Goal: Information Seeking & Learning: Understand process/instructions

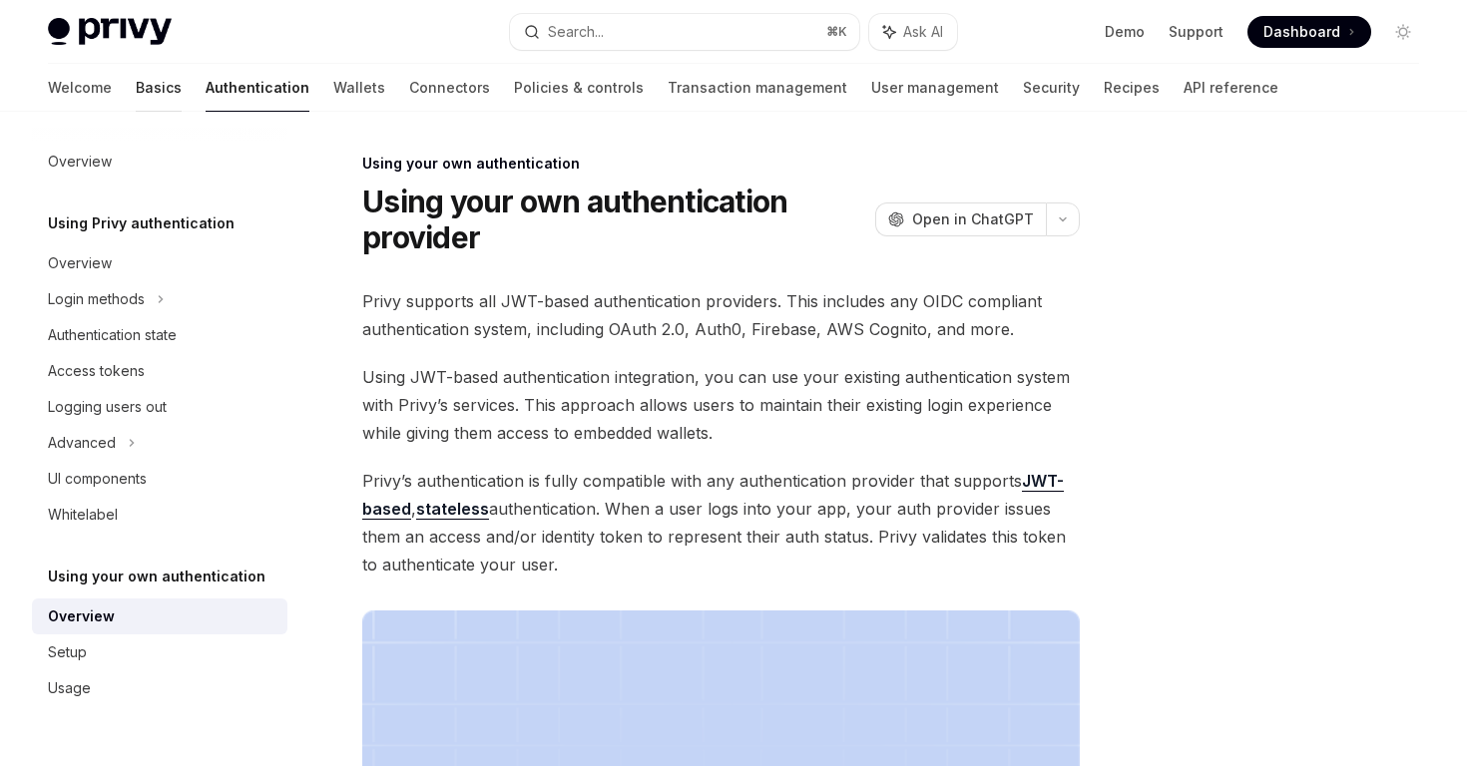
click at [136, 90] on link "Basics" at bounding box center [159, 88] width 46 height 48
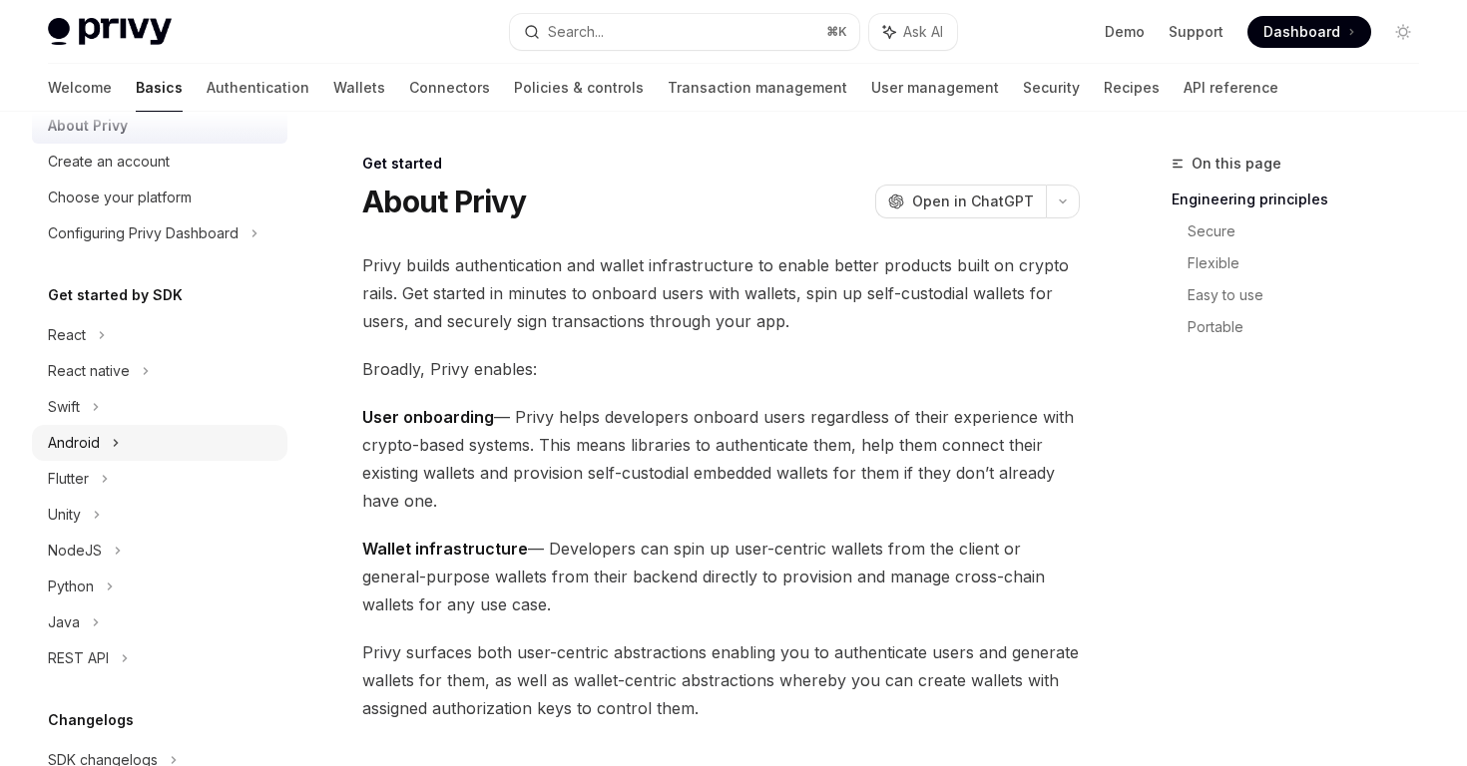
scroll to position [69, 0]
click at [87, 342] on div "React" at bounding box center [159, 336] width 255 height 36
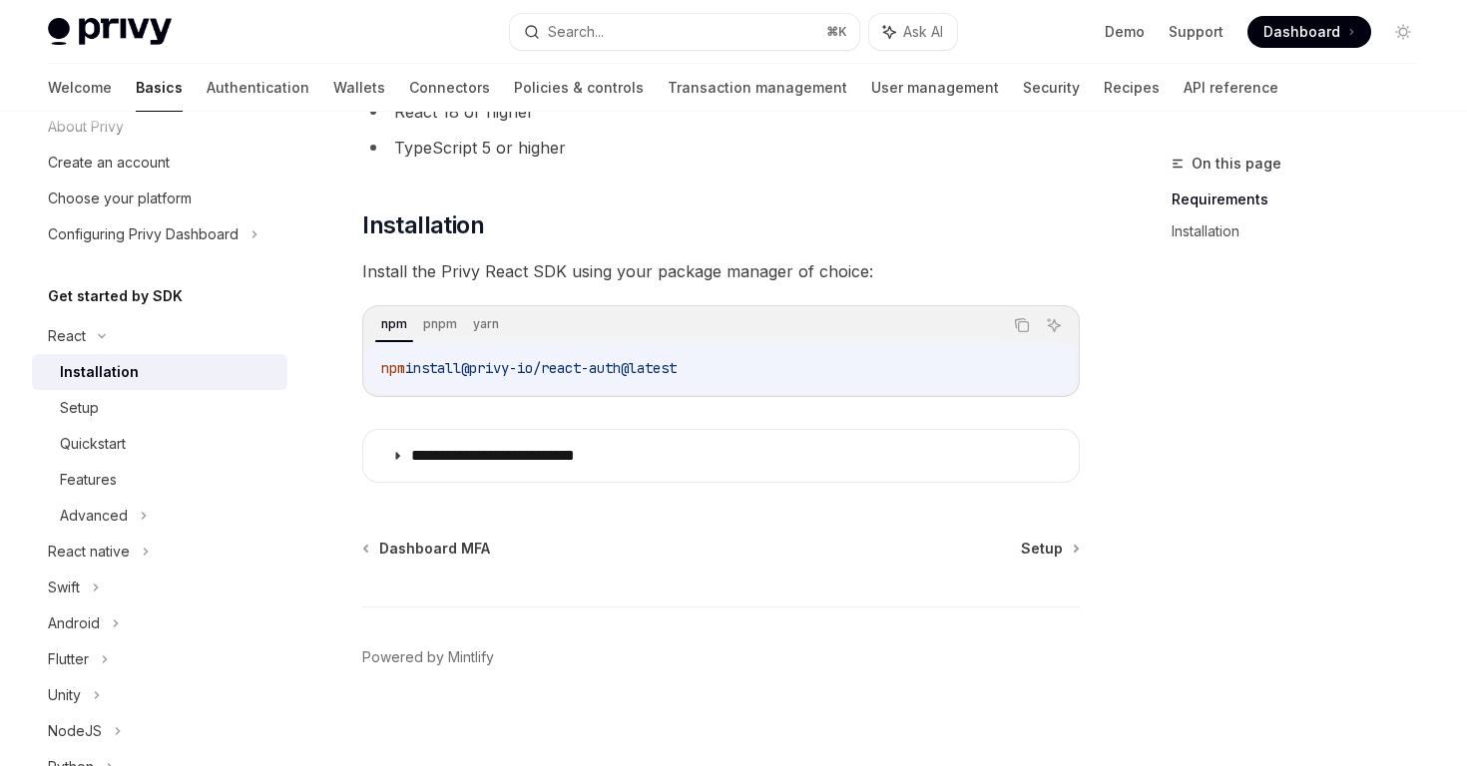
scroll to position [215, 0]
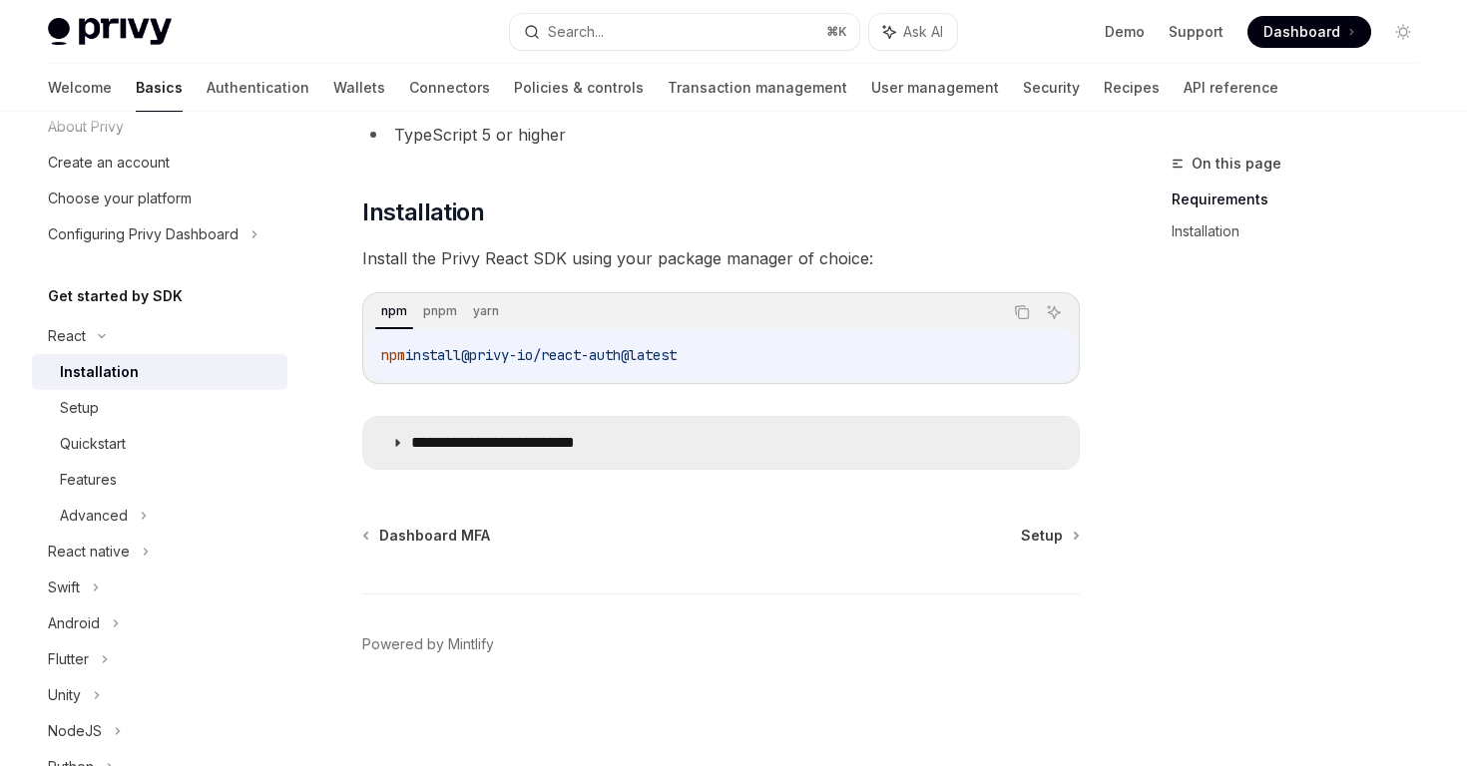
click at [408, 444] on summary "**********" at bounding box center [720, 443] width 715 height 52
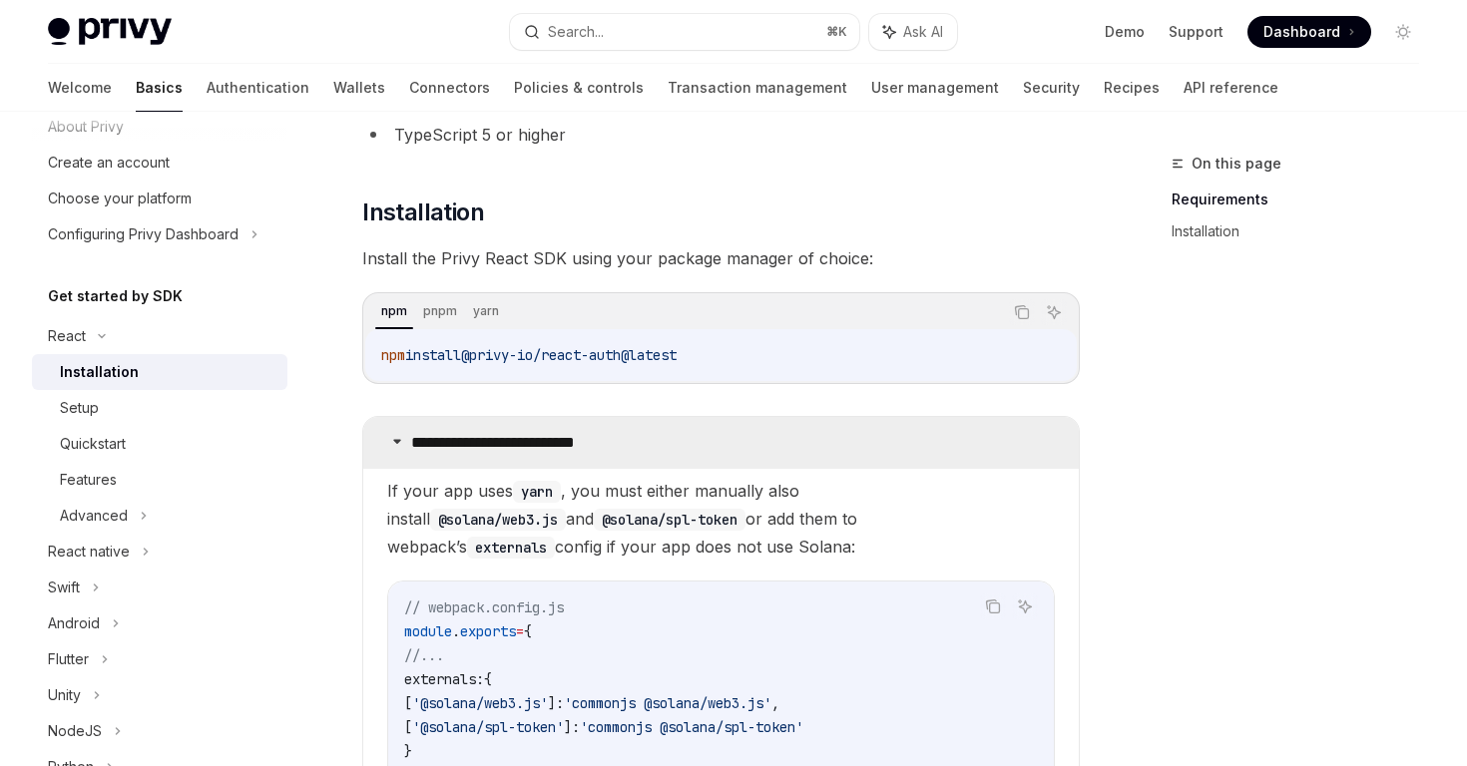
click at [391, 441] on icon at bounding box center [397, 441] width 12 height 12
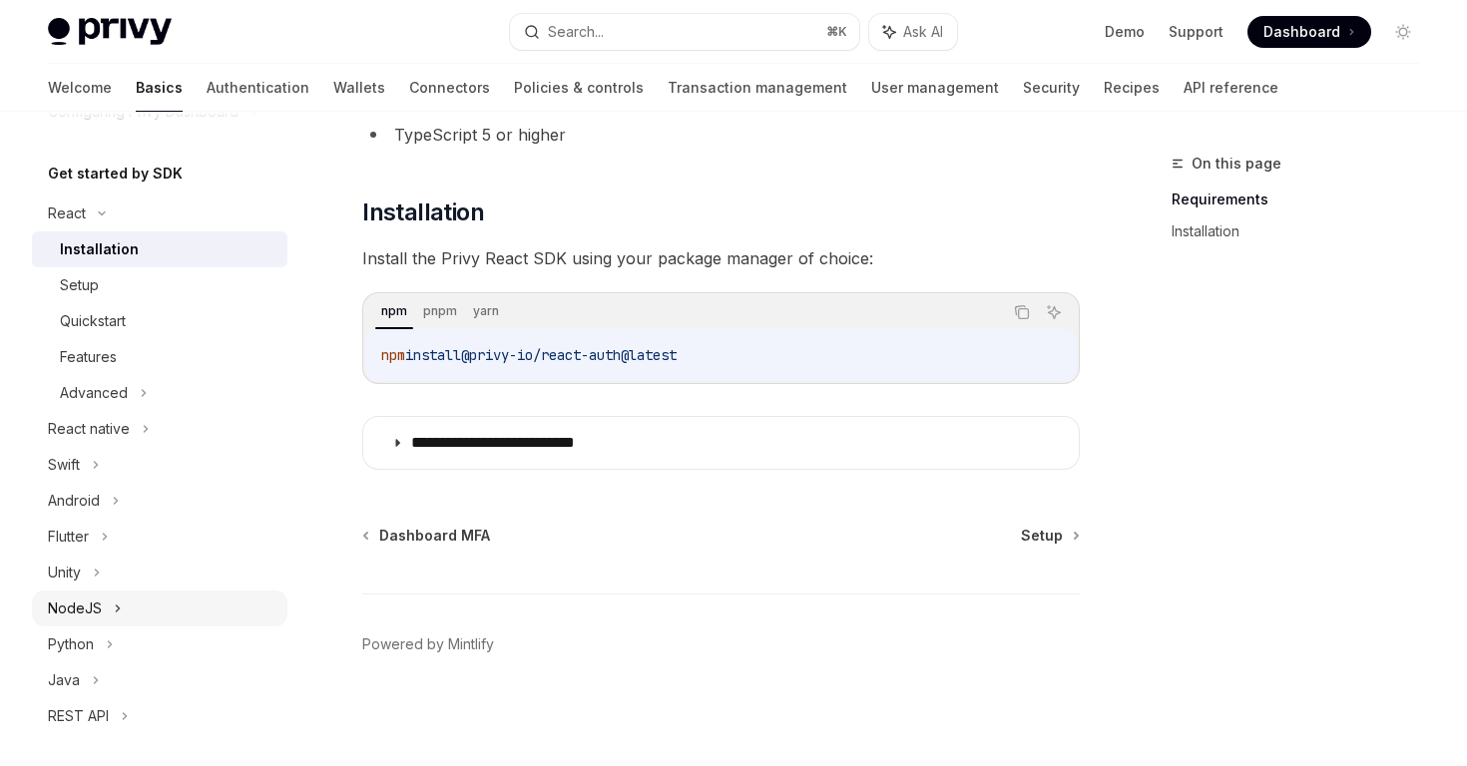
scroll to position [193, 0]
click at [96, 593] on div "NodeJS" at bounding box center [159, 608] width 255 height 36
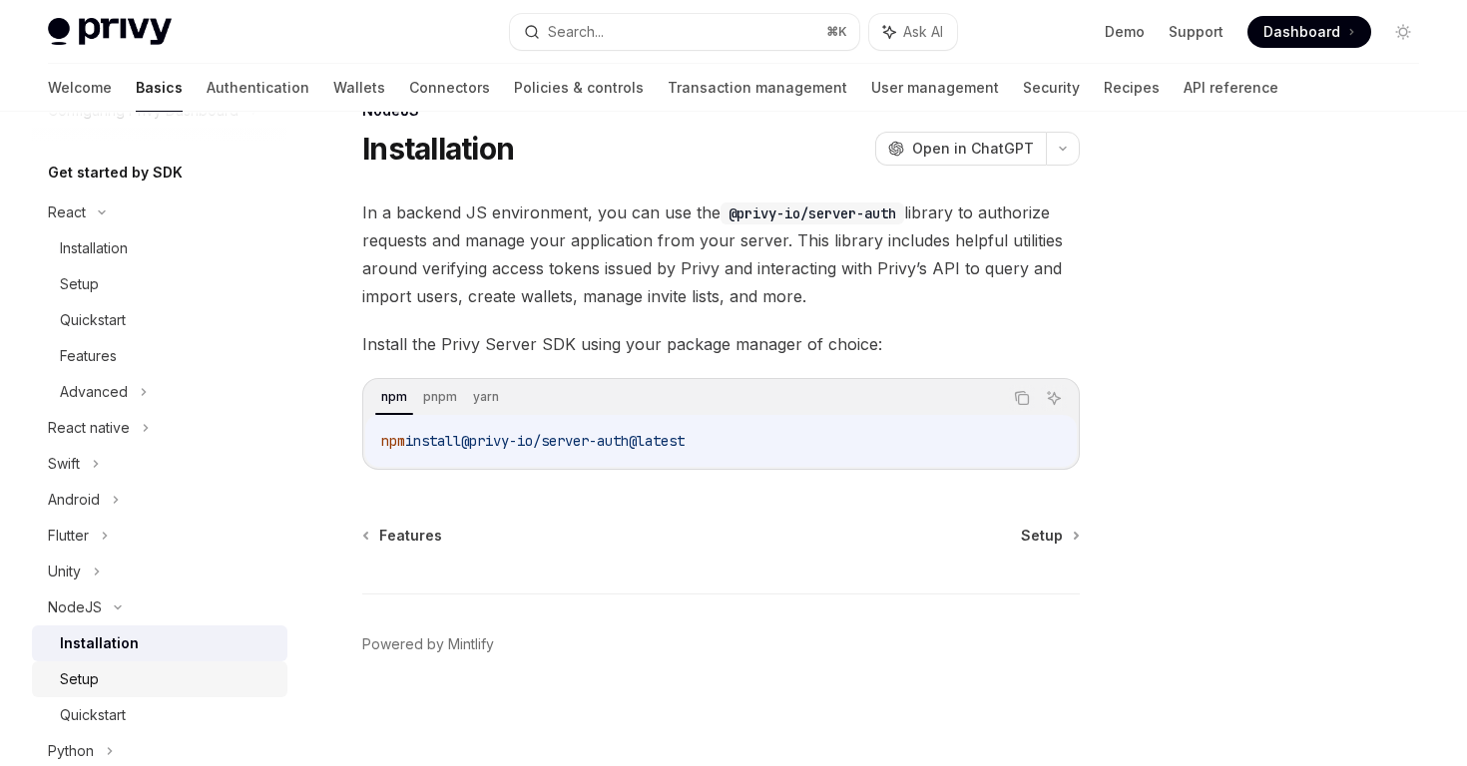
click at [126, 672] on div "Setup" at bounding box center [168, 680] width 216 height 24
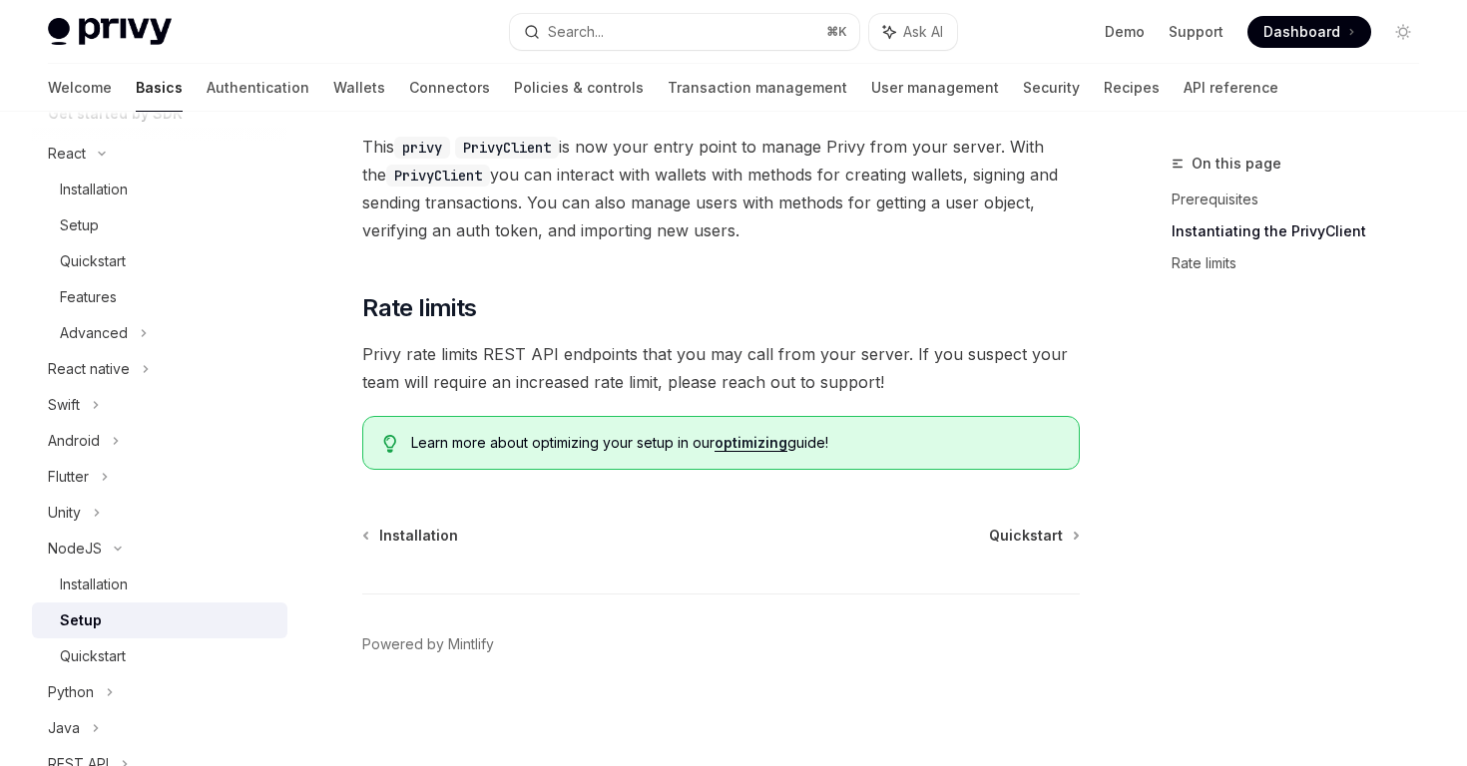
scroll to position [253, 0]
click at [78, 659] on div "Quickstart" at bounding box center [93, 655] width 66 height 24
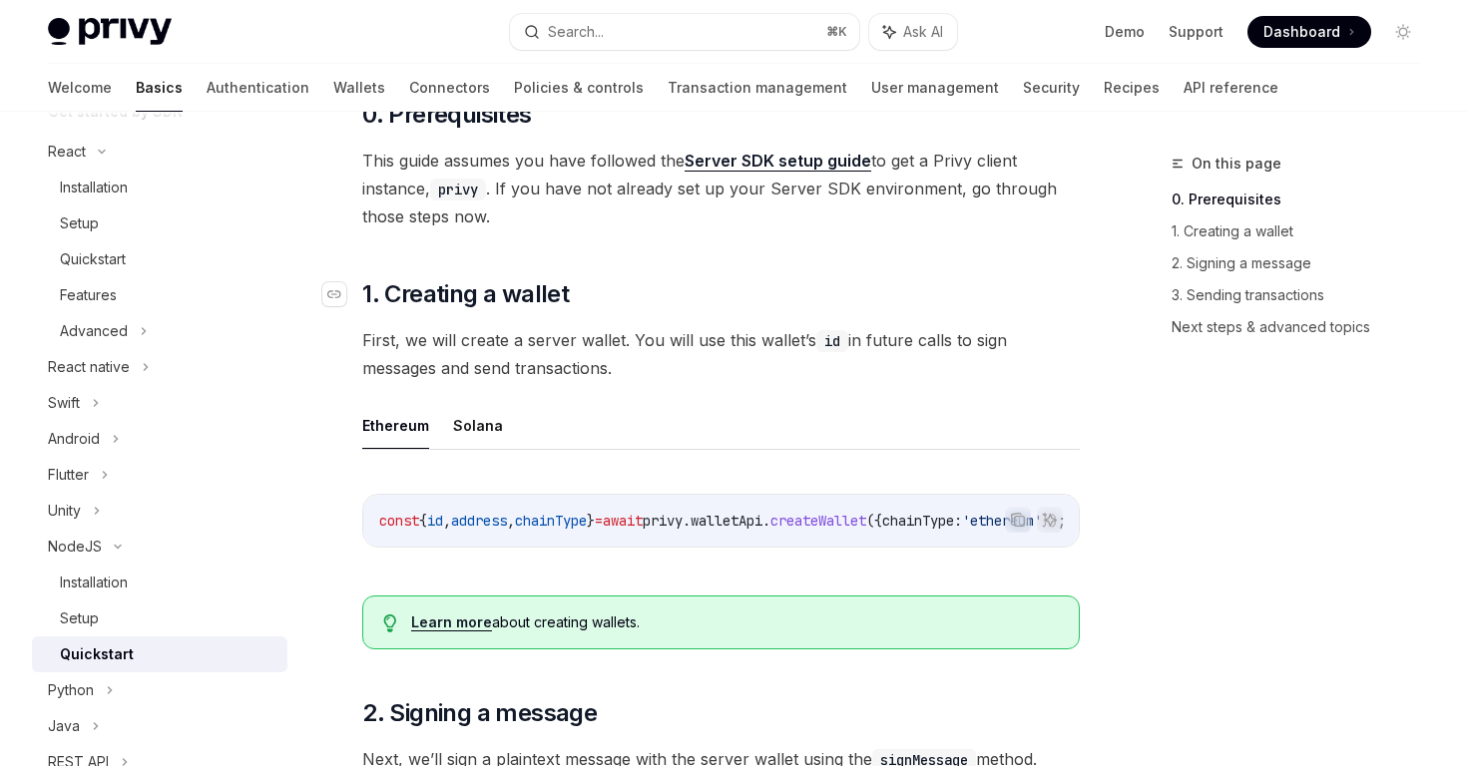
scroll to position [244, 0]
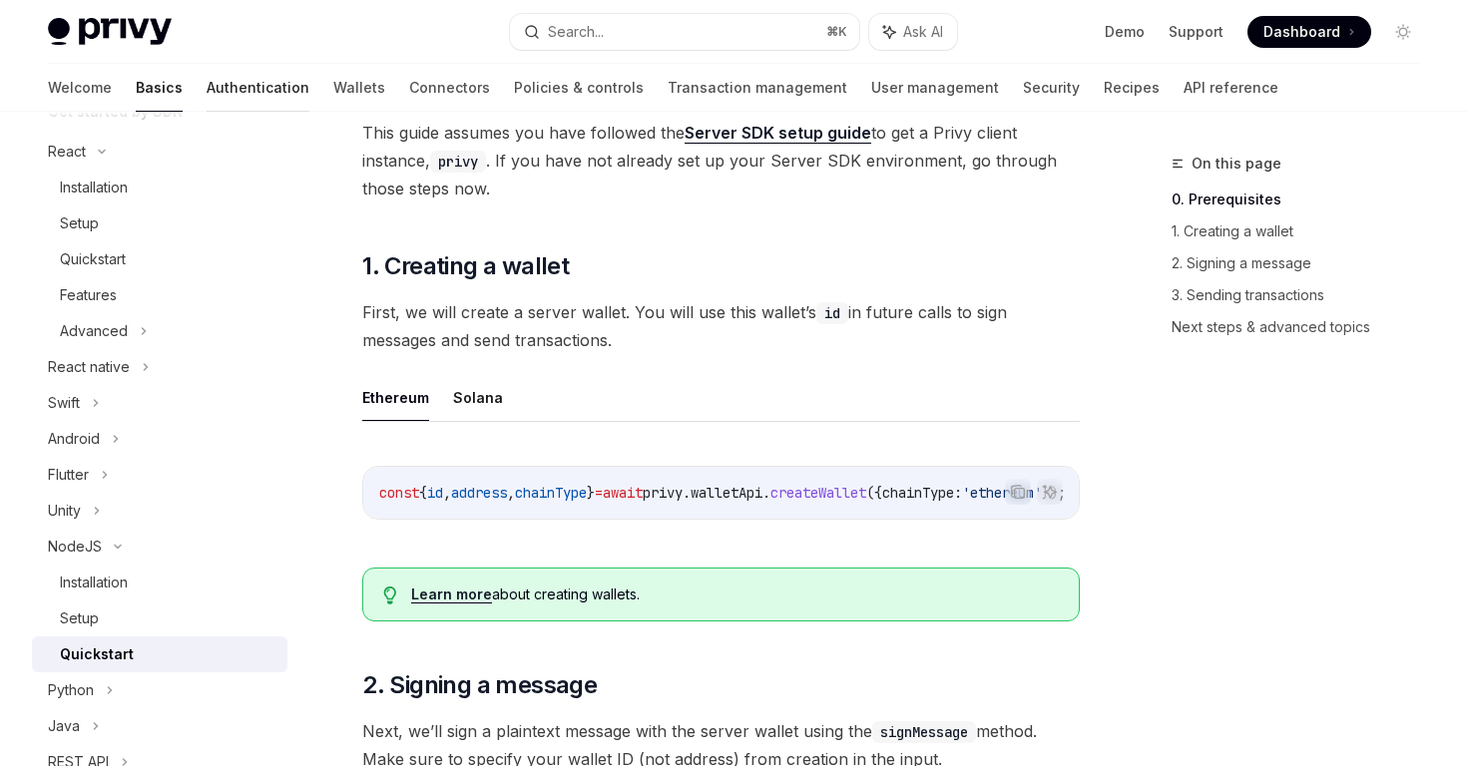
click at [207, 90] on link "Authentication" at bounding box center [258, 88] width 103 height 48
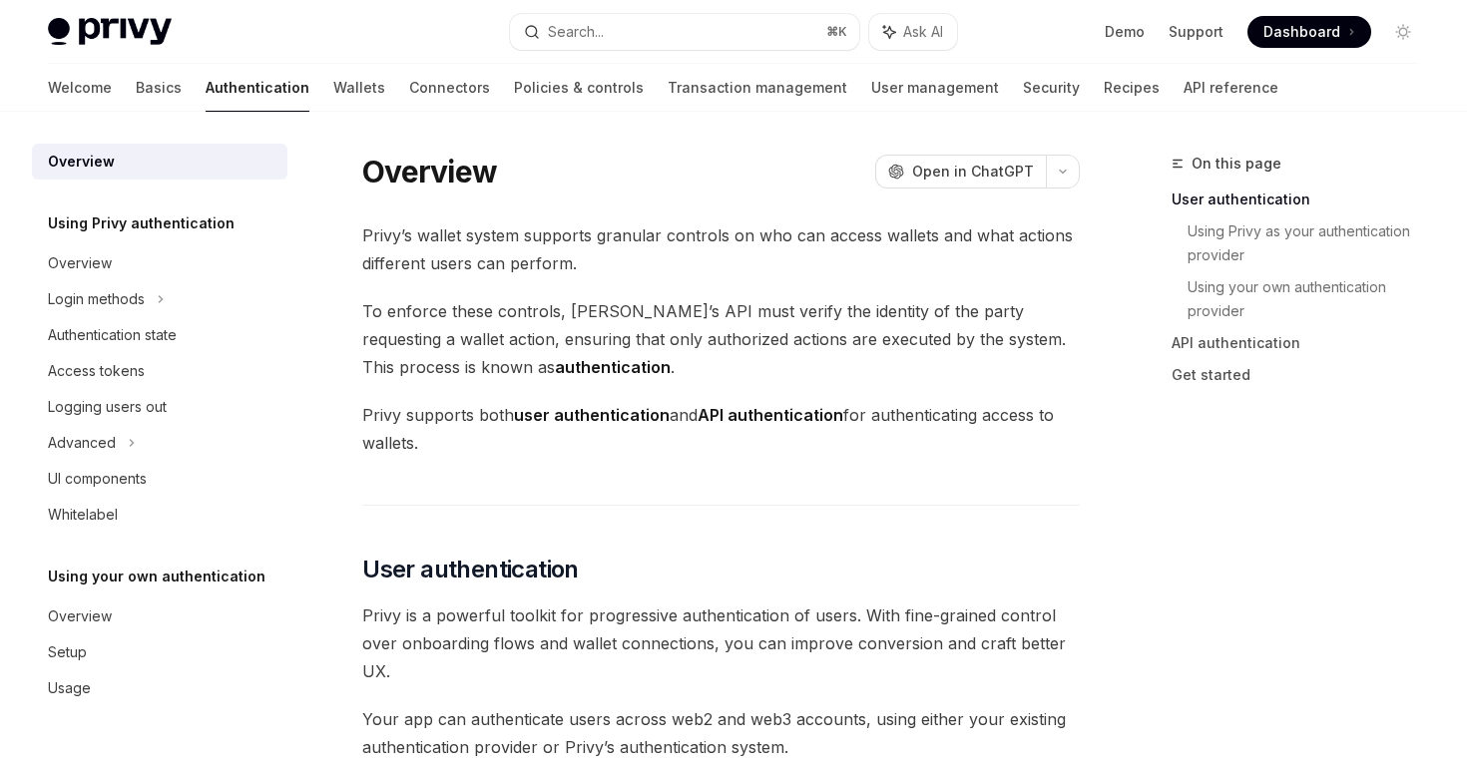
click at [85, 710] on div "Overview Using Privy authentication Overview Login methods Authentication state…" at bounding box center [175, 439] width 287 height 655
click at [102, 696] on div "Usage" at bounding box center [162, 689] width 228 height 24
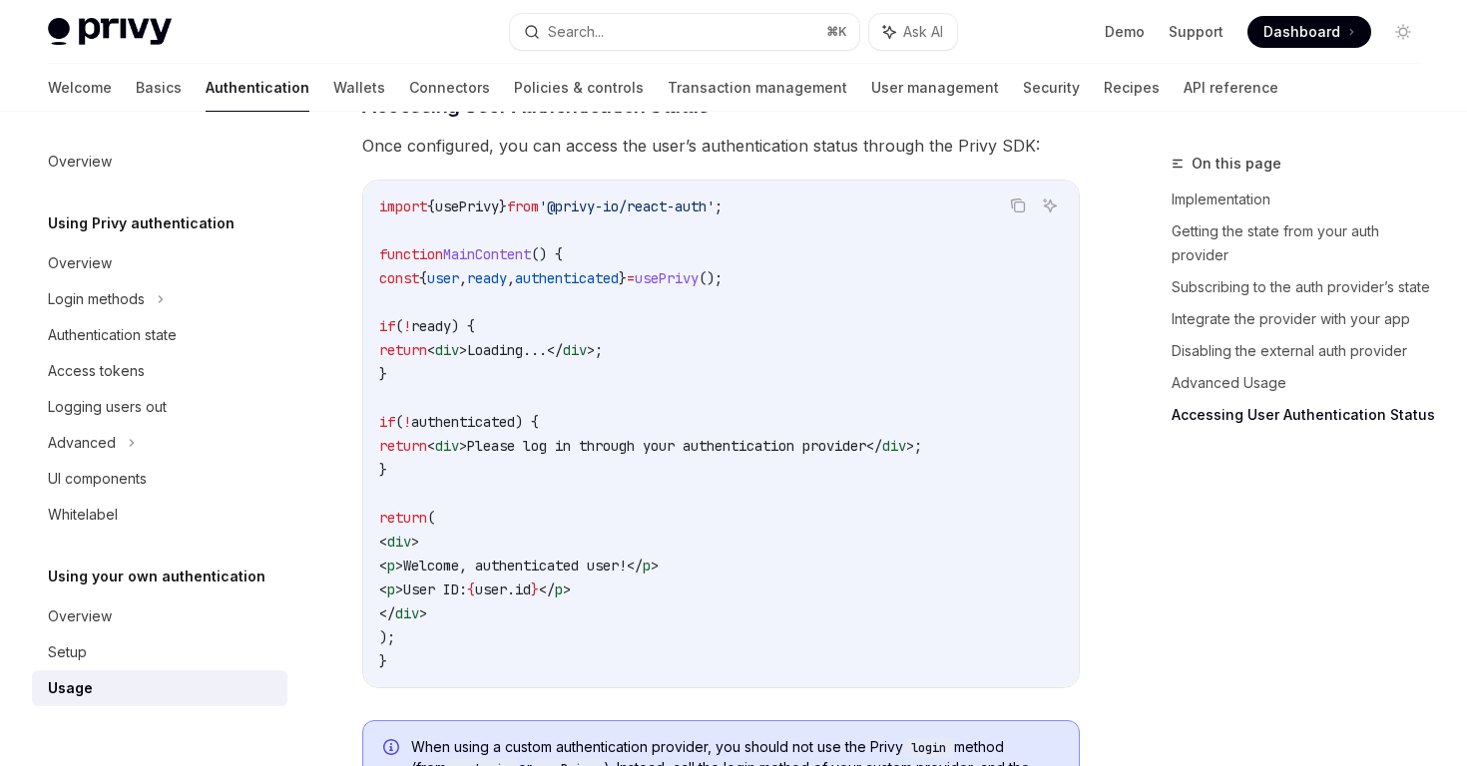
scroll to position [4331, 0]
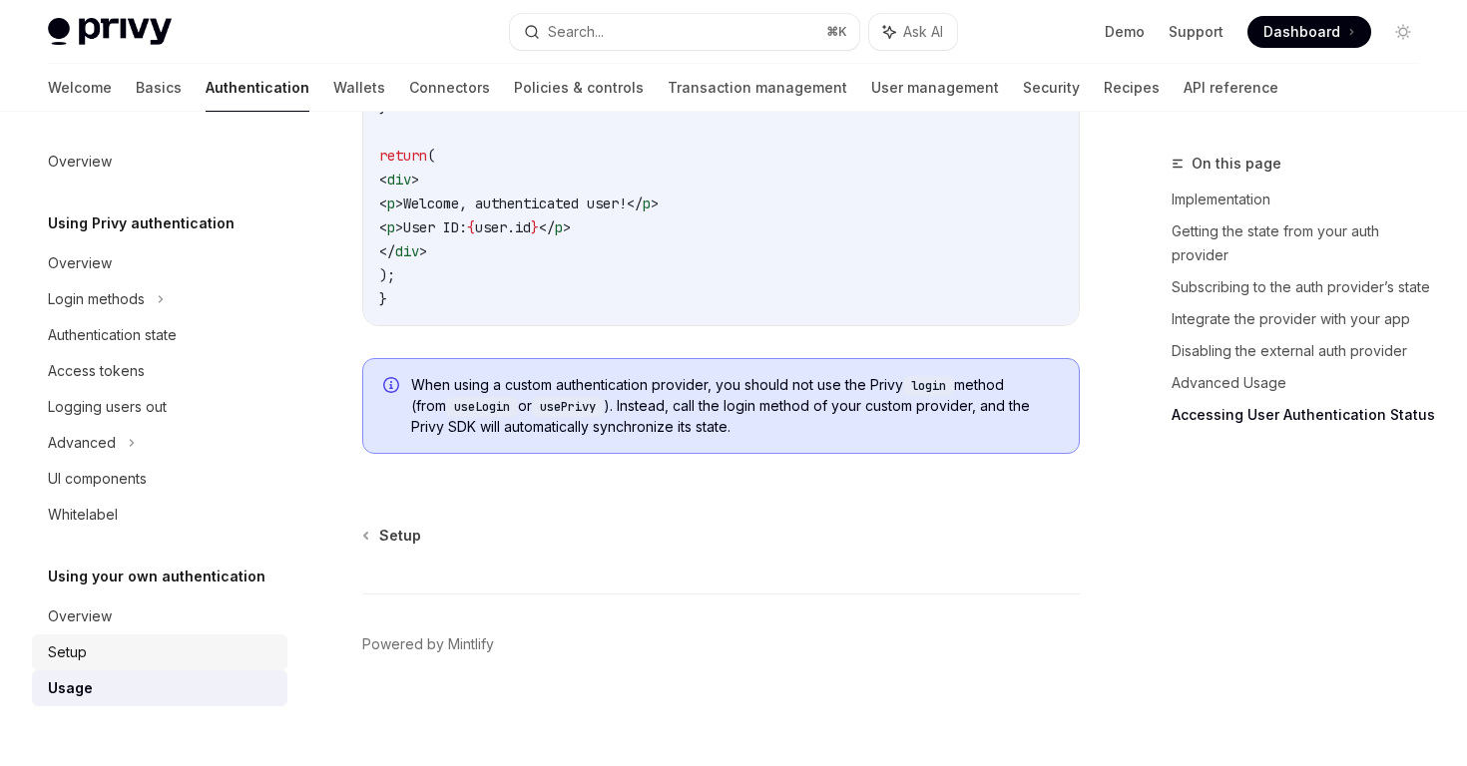
click at [68, 662] on div "Setup" at bounding box center [67, 653] width 39 height 24
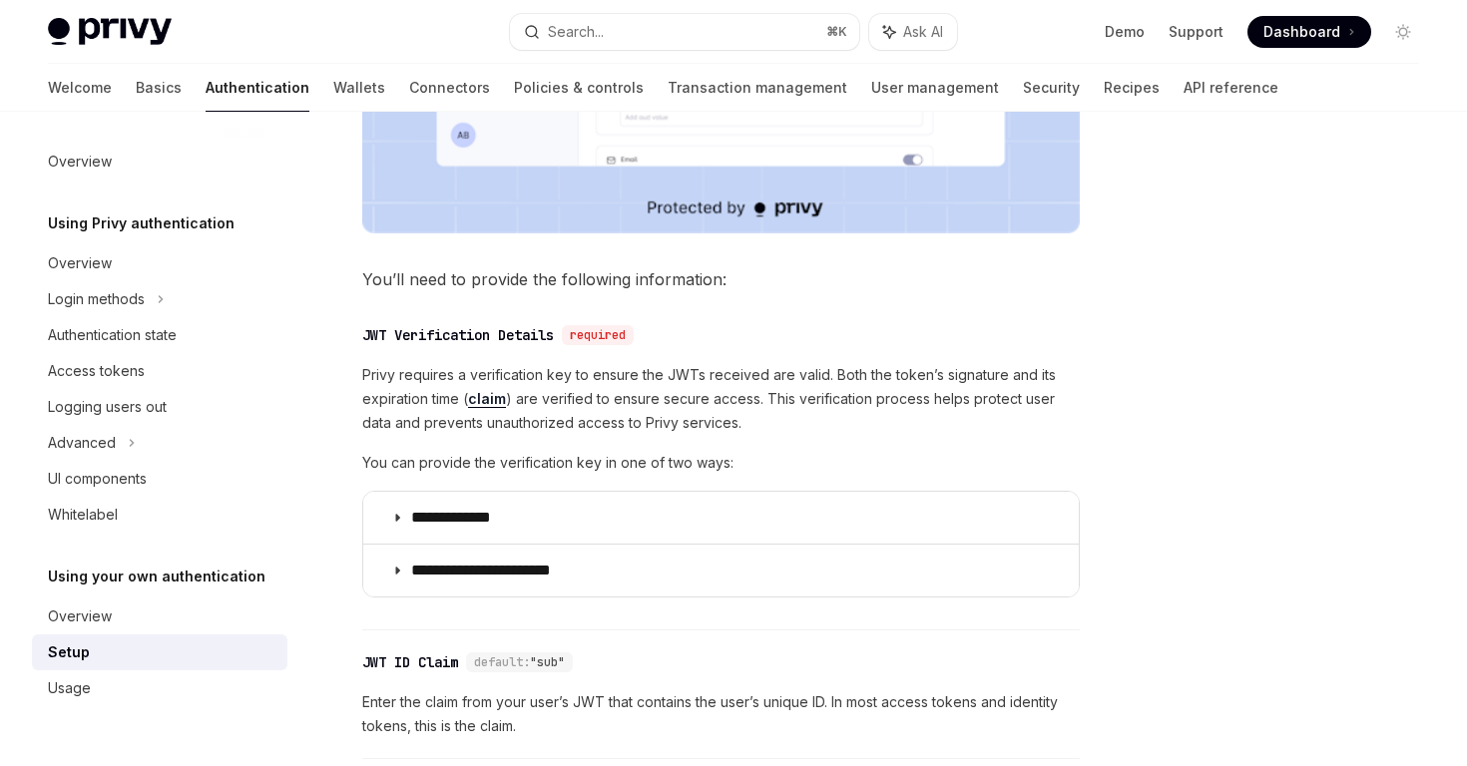
scroll to position [1127, 0]
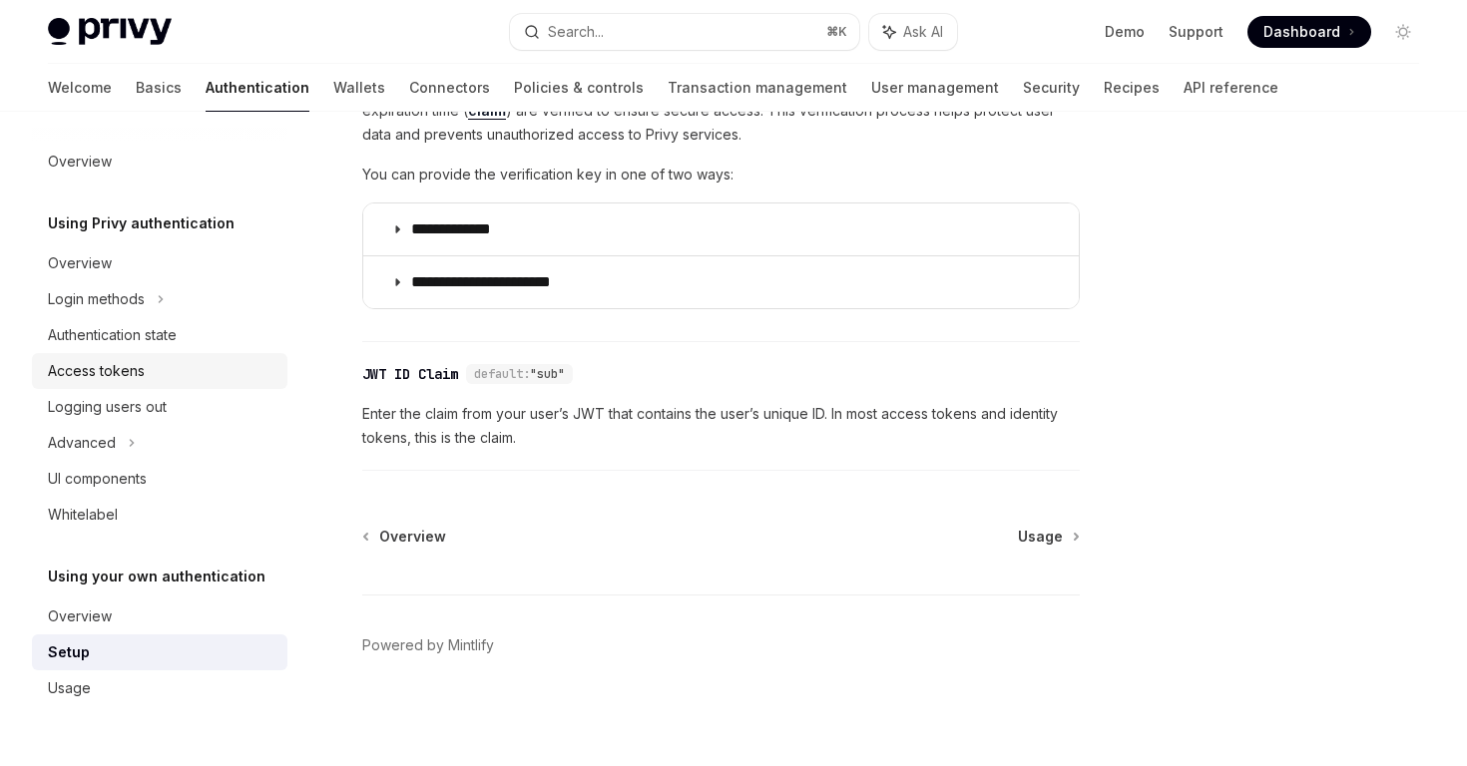
click at [118, 362] on div "Access tokens" at bounding box center [96, 371] width 97 height 24
type textarea "*"
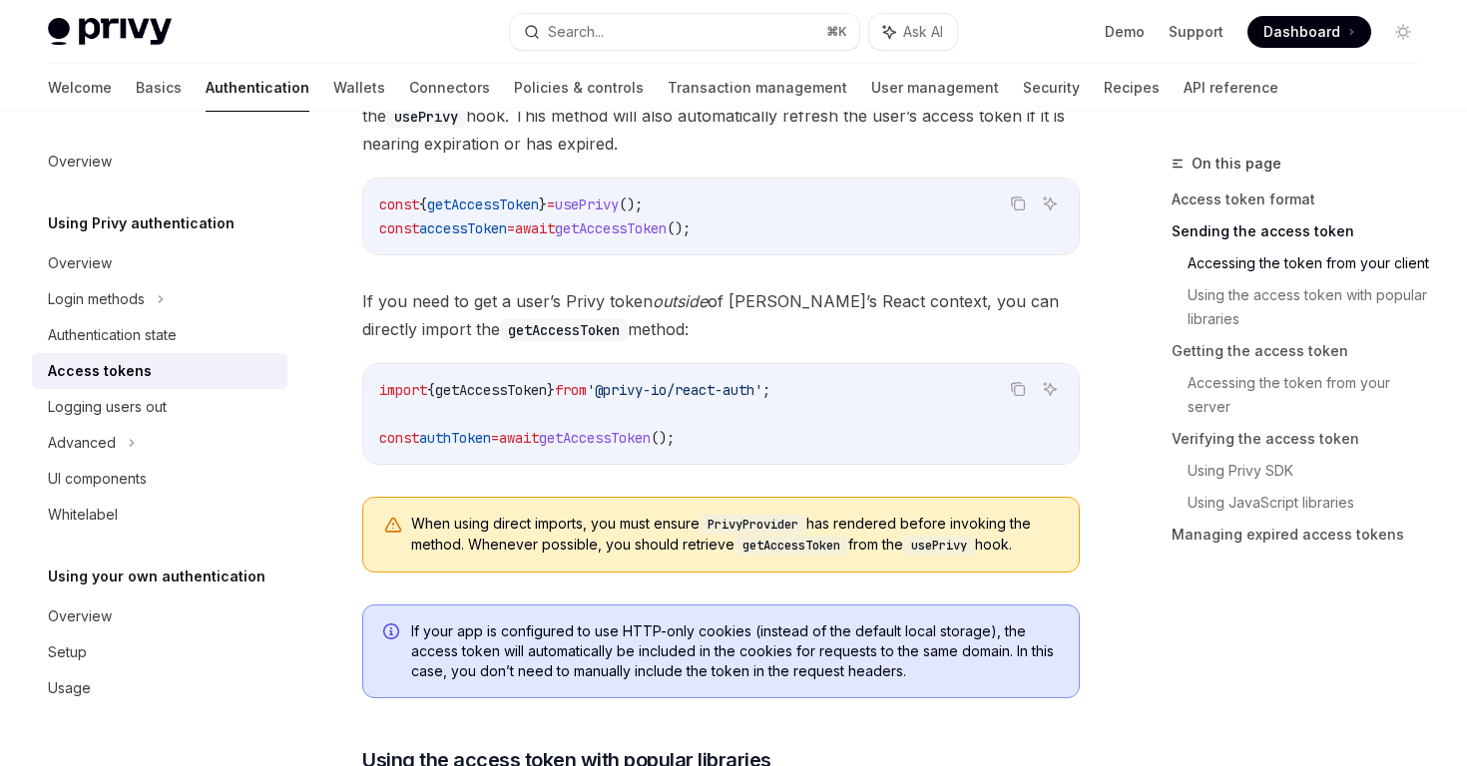
scroll to position [1081, 0]
